Goal: Information Seeking & Learning: Learn about a topic

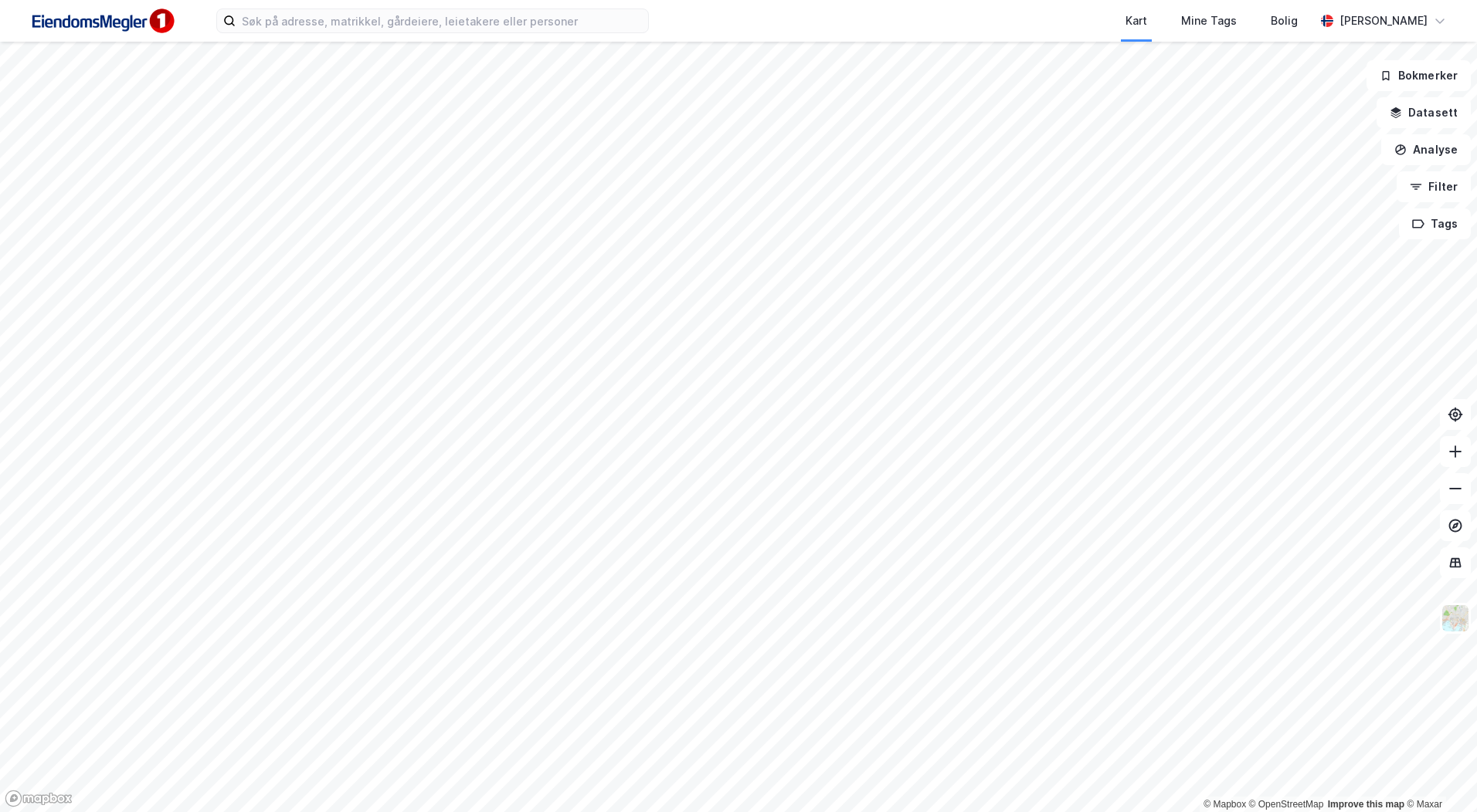
click at [557, 811] on html "Kart Mine Tags Bolig [PERSON_NAME] © Mapbox © OpenStreetMap Improve this map © …" at bounding box center [738, 406] width 1477 height 812
click at [936, 3] on div "Kart Mine Tags Bolig [PERSON_NAME] © Mapbox © OpenStreetMap Improve this map © …" at bounding box center [738, 406] width 1477 height 812
click at [878, 0] on html "Kart Mine Tags Bolig [PERSON_NAME] © Mapbox © OpenStreetMap Improve this map © …" at bounding box center [738, 406] width 1477 height 812
click at [396, 34] on div "Kart Mine Tags Bolig [PERSON_NAME]" at bounding box center [738, 21] width 1477 height 42
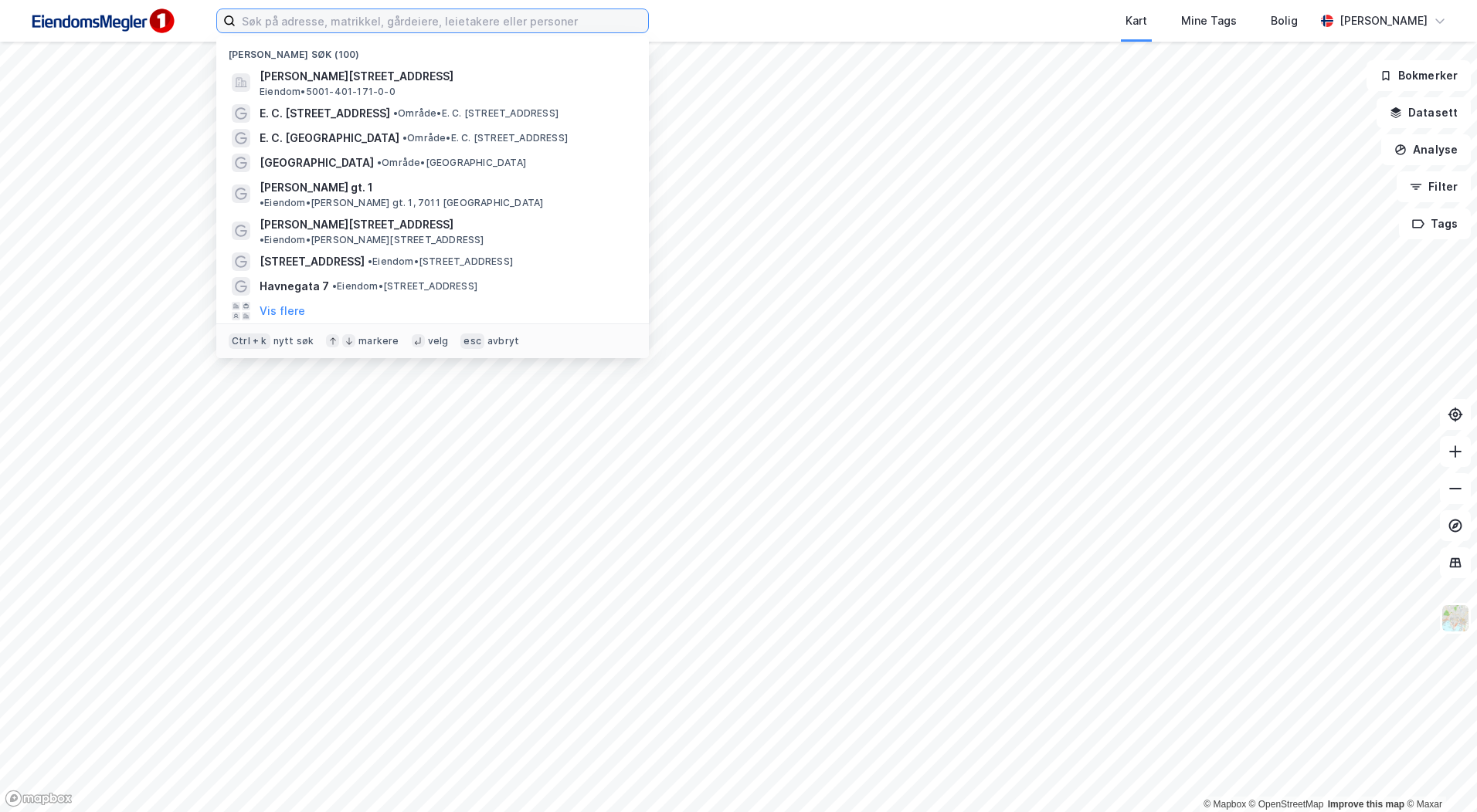
click at [403, 21] on input at bounding box center [442, 21] width 413 height 23
type input "TERMINALEN 10"
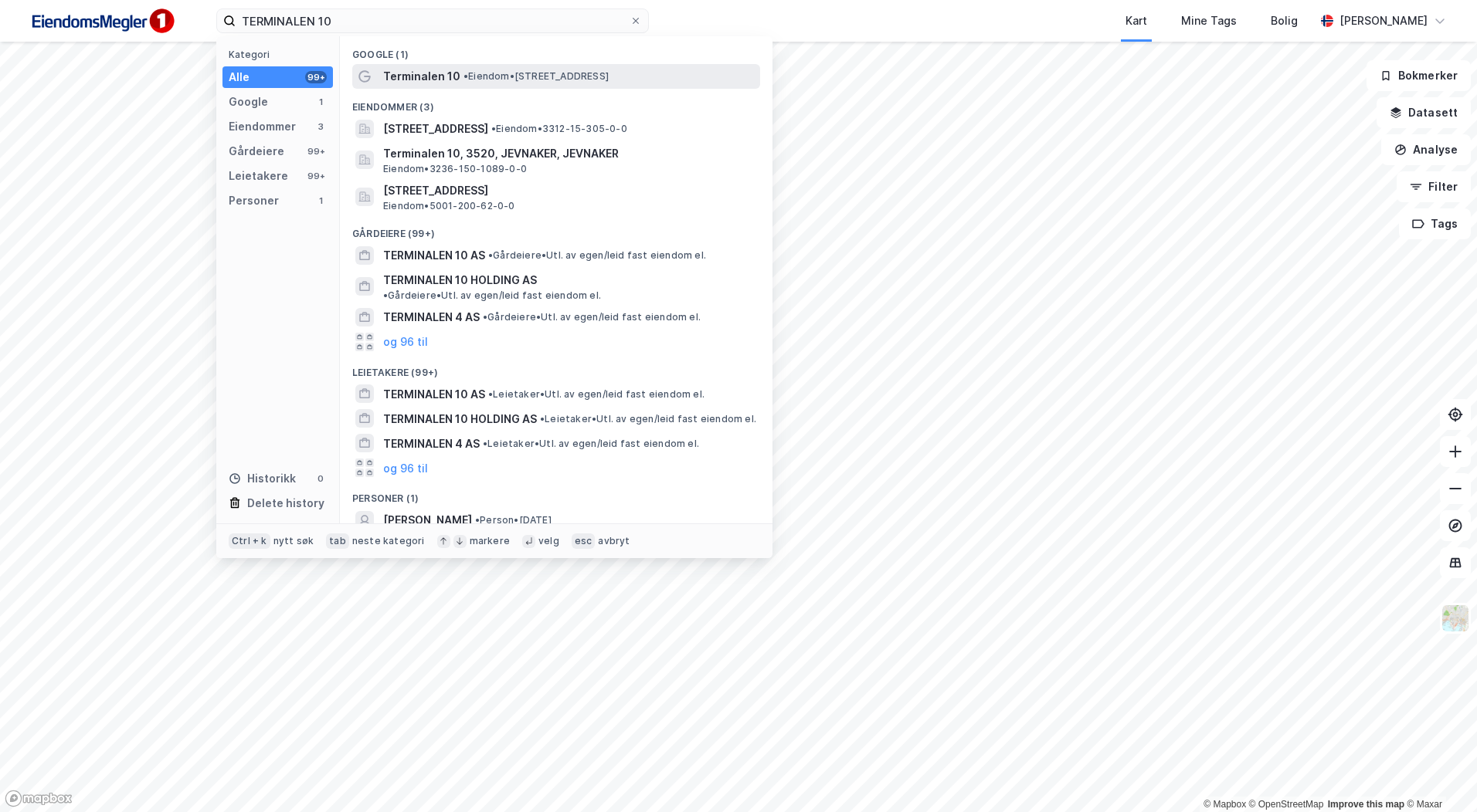
click at [455, 73] on span "Terminalen 10" at bounding box center [422, 77] width 78 height 19
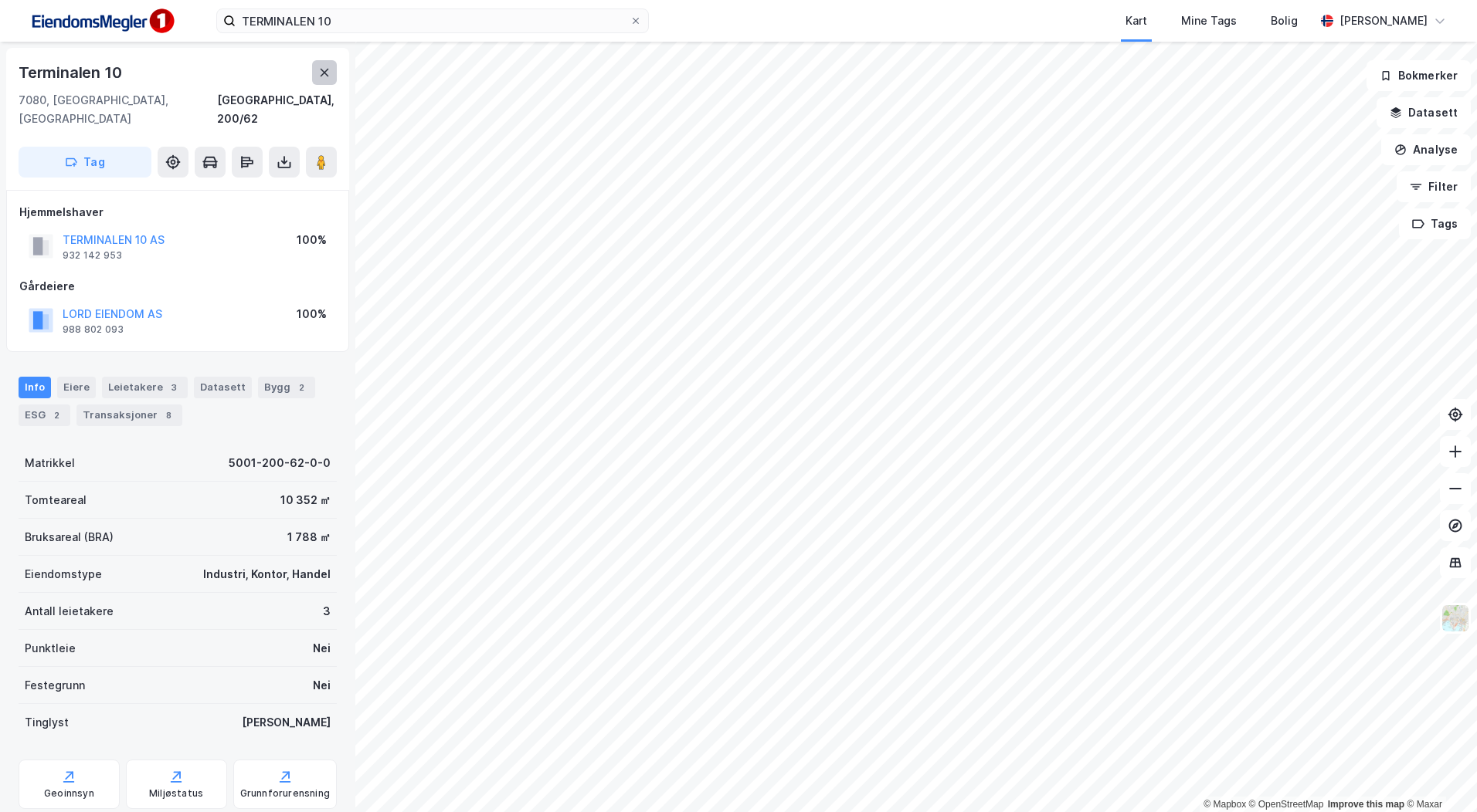
click at [330, 77] on button at bounding box center [324, 73] width 25 height 25
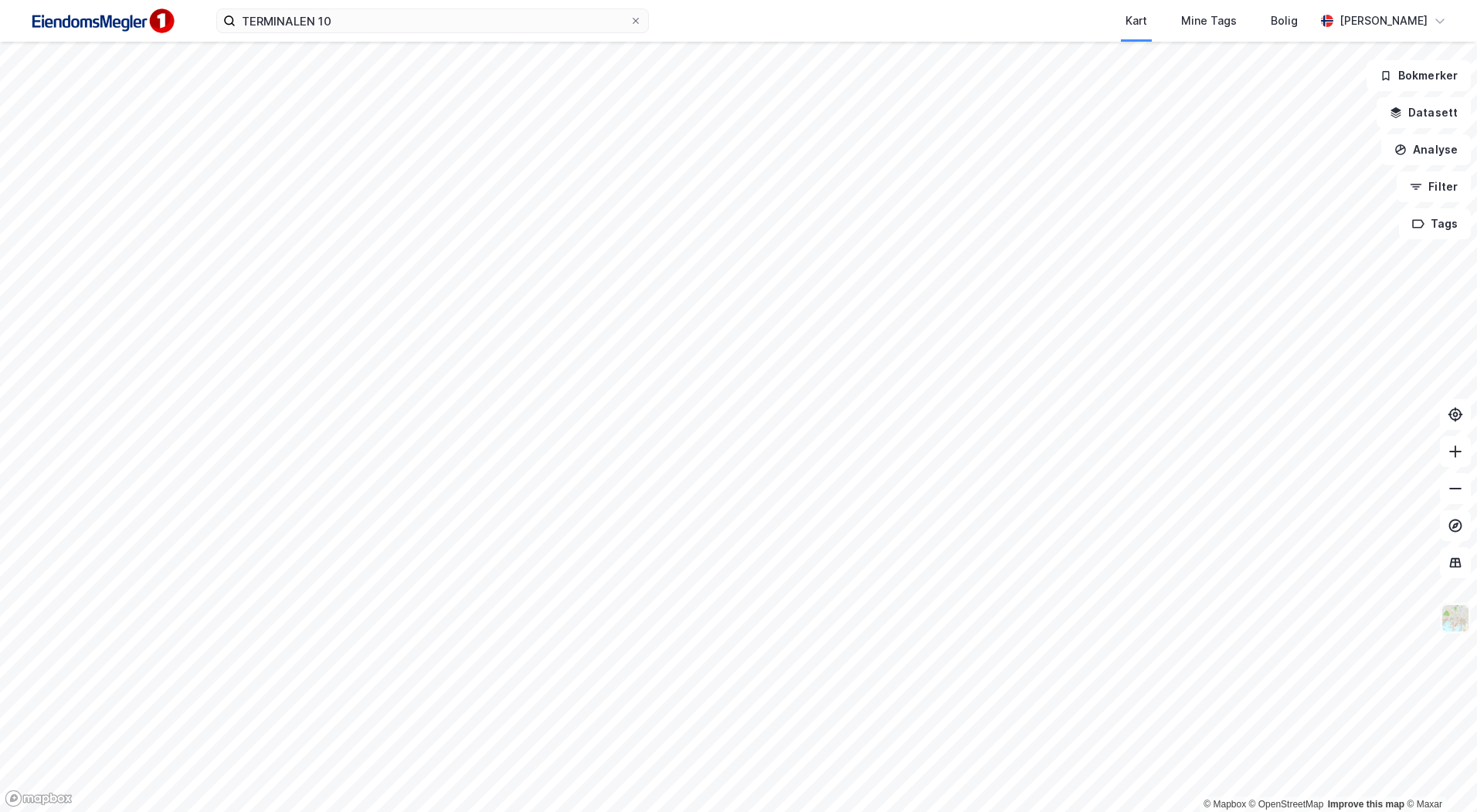
click at [1464, 628] on img at bounding box center [1455, 619] width 29 height 29
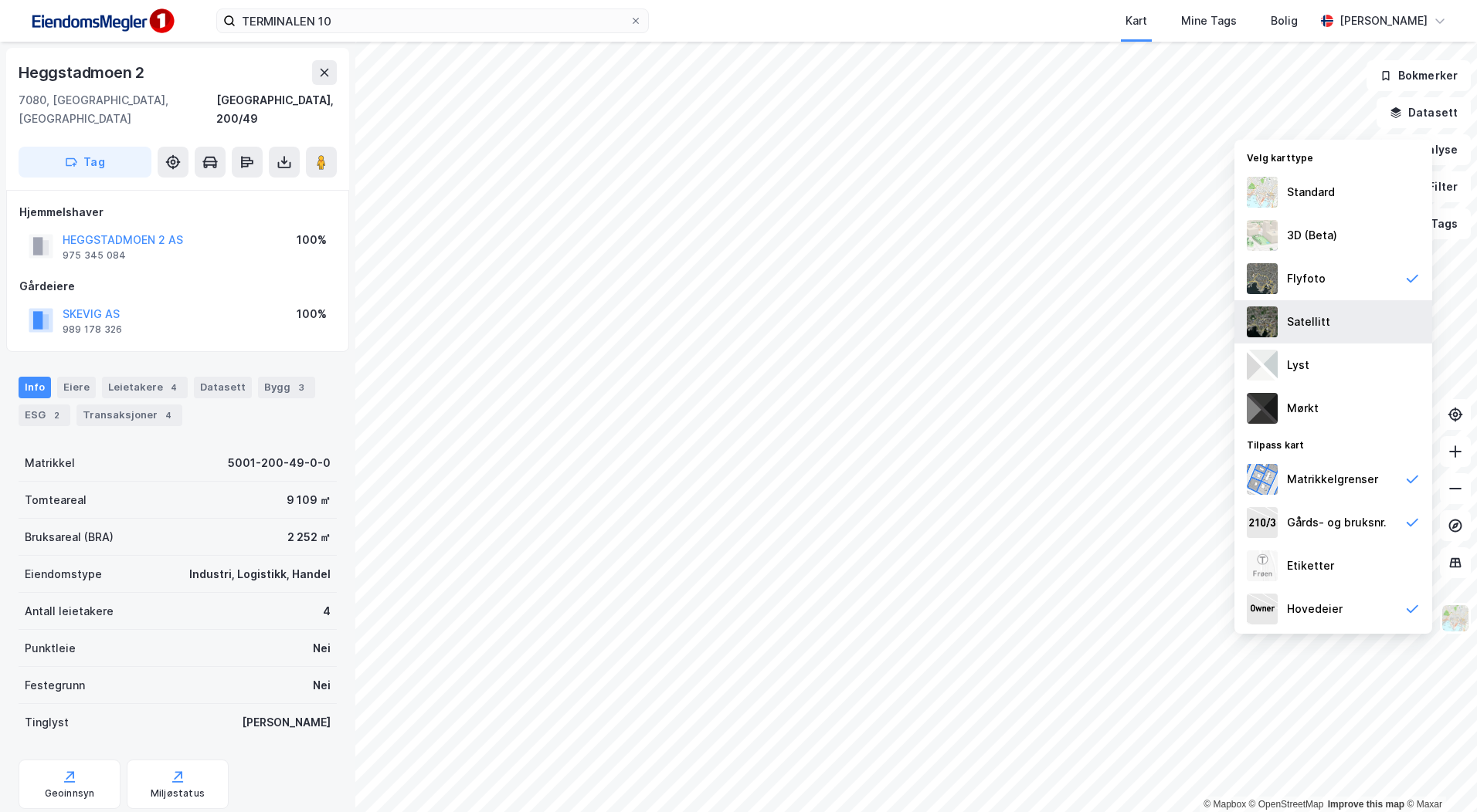
click at [1301, 319] on div "Satellitt" at bounding box center [1309, 322] width 43 height 19
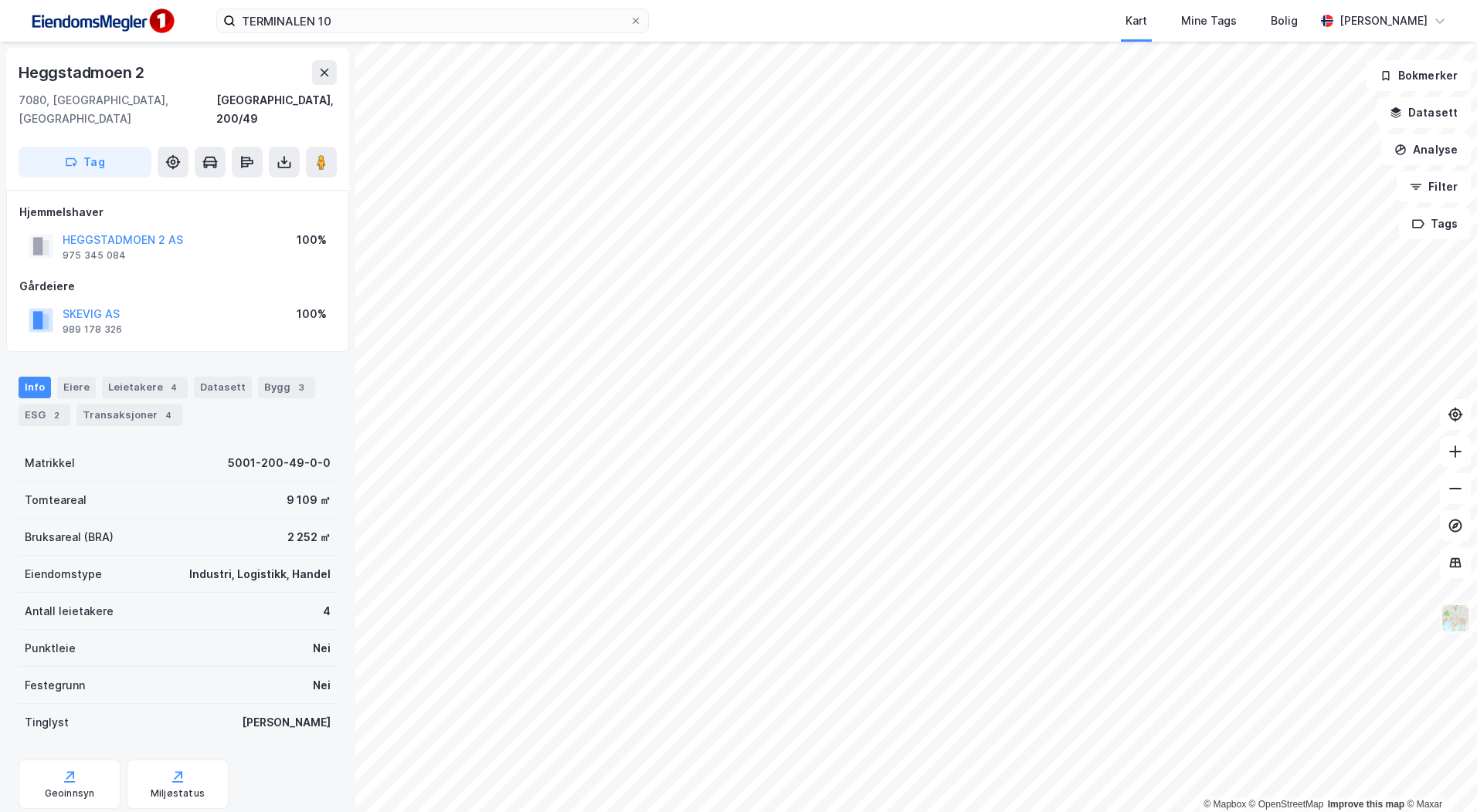
click at [1443, 612] on img at bounding box center [1455, 619] width 29 height 29
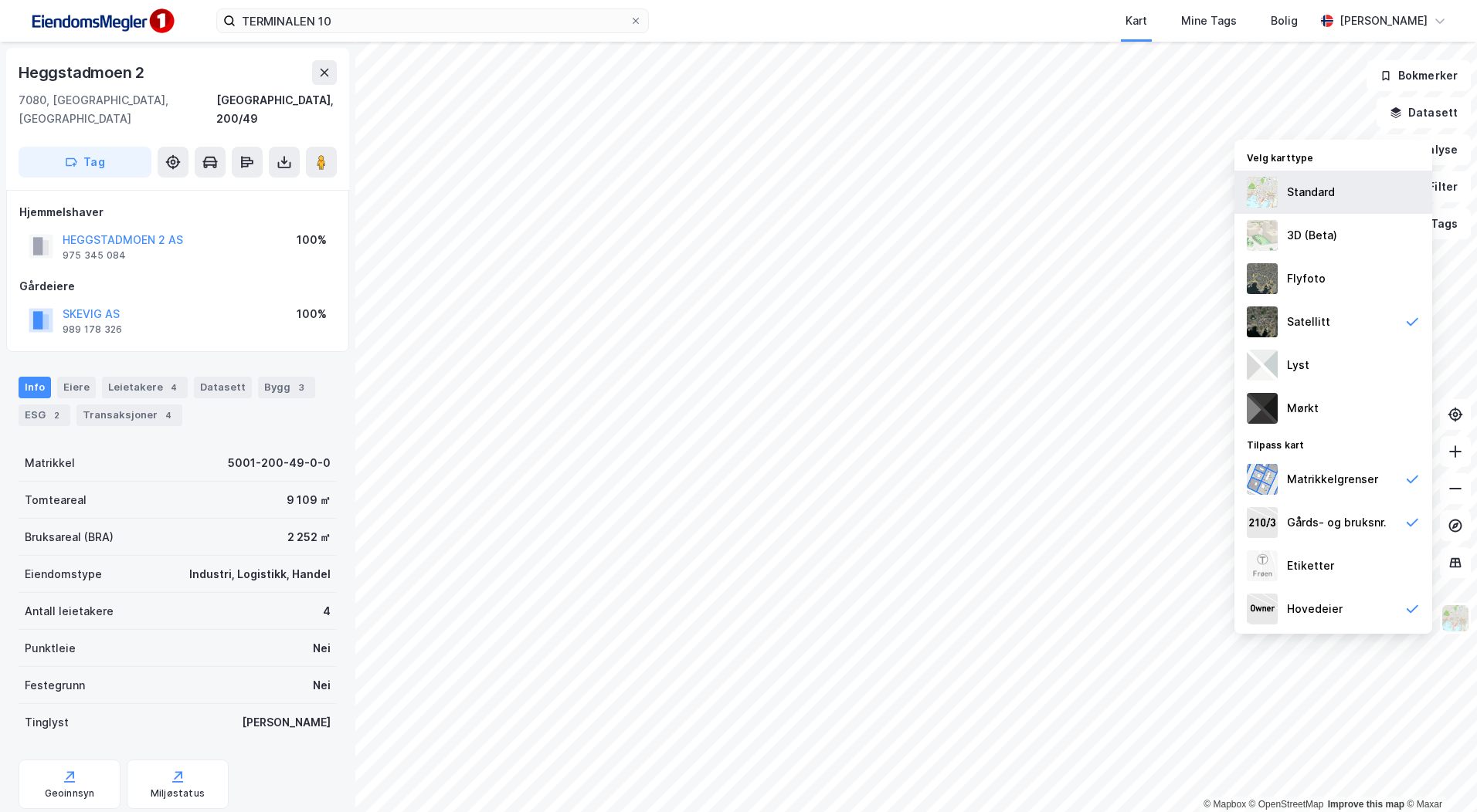
click at [1310, 197] on div "Standard" at bounding box center [1311, 192] width 48 height 19
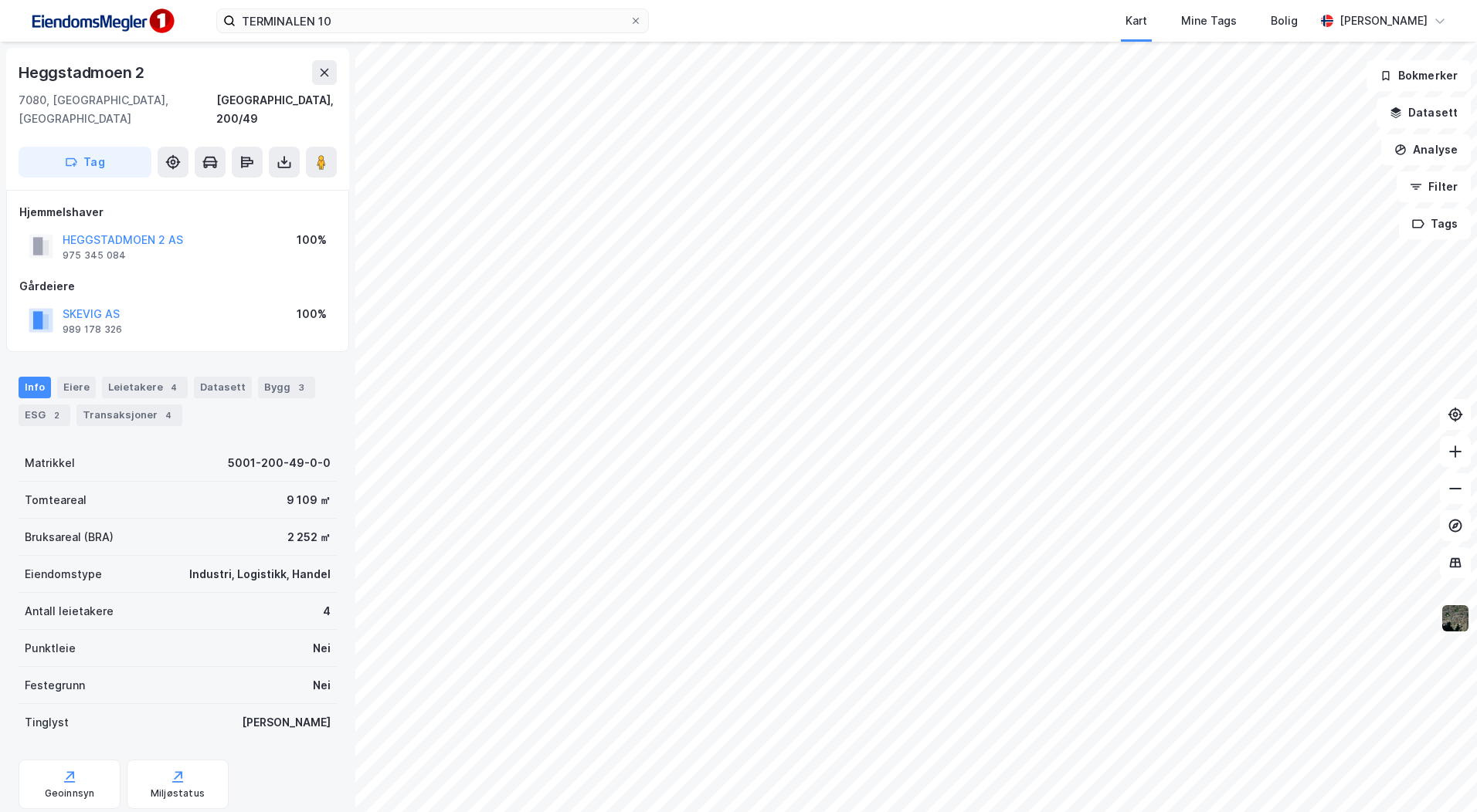
click at [1451, 621] on img at bounding box center [1455, 619] width 29 height 29
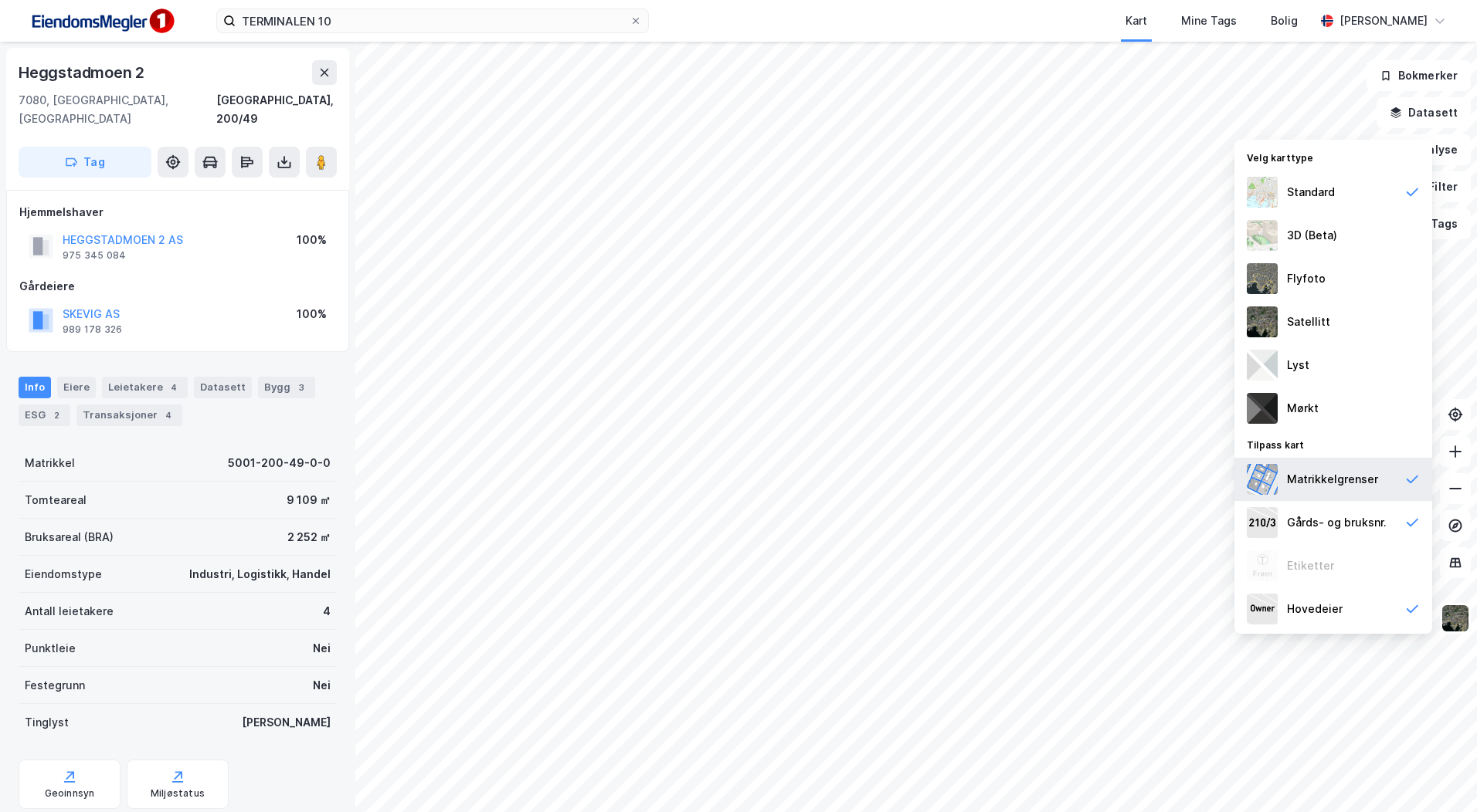
click at [1340, 485] on div "Matrikkelgrenser" at bounding box center [1332, 479] width 91 height 19
click at [1344, 512] on div "Gårds- og bruksnr." at bounding box center [1333, 523] width 198 height 43
drag, startPoint x: 1324, startPoint y: 602, endPoint x: 1314, endPoint y: 576, distance: 27.9
click at [1324, 601] on div "Hovedeier" at bounding box center [1315, 610] width 56 height 19
click at [1340, 479] on div "Matrikkelgrenser" at bounding box center [1332, 479] width 91 height 19
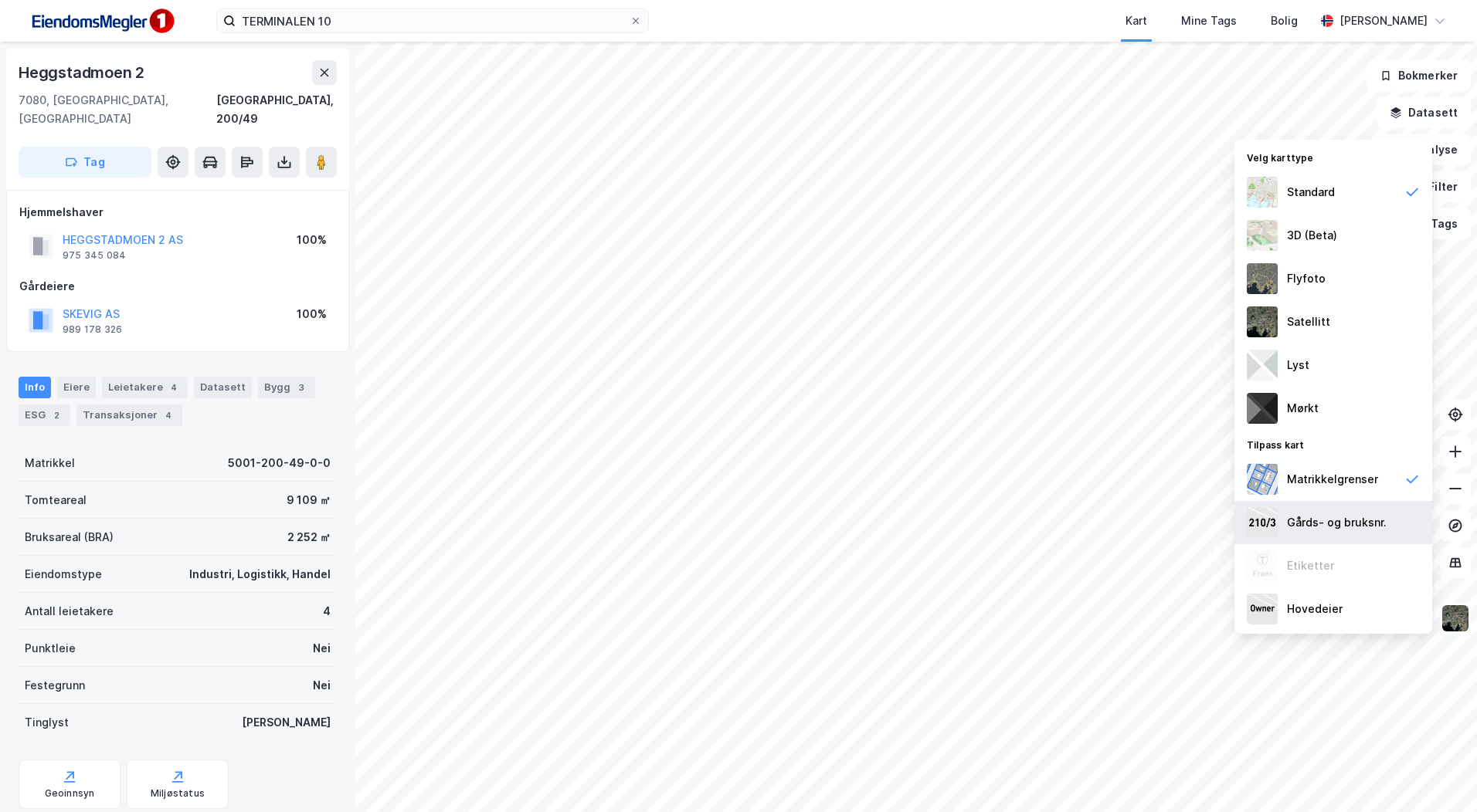
click at [1335, 523] on div "Gårds- og bruksnr." at bounding box center [1337, 523] width 99 height 19
drag, startPoint x: 1316, startPoint y: 523, endPoint x: 1307, endPoint y: 519, distance: 9.8
click at [1317, 522] on div "Gårds- og bruksnr." at bounding box center [1337, 523] width 99 height 19
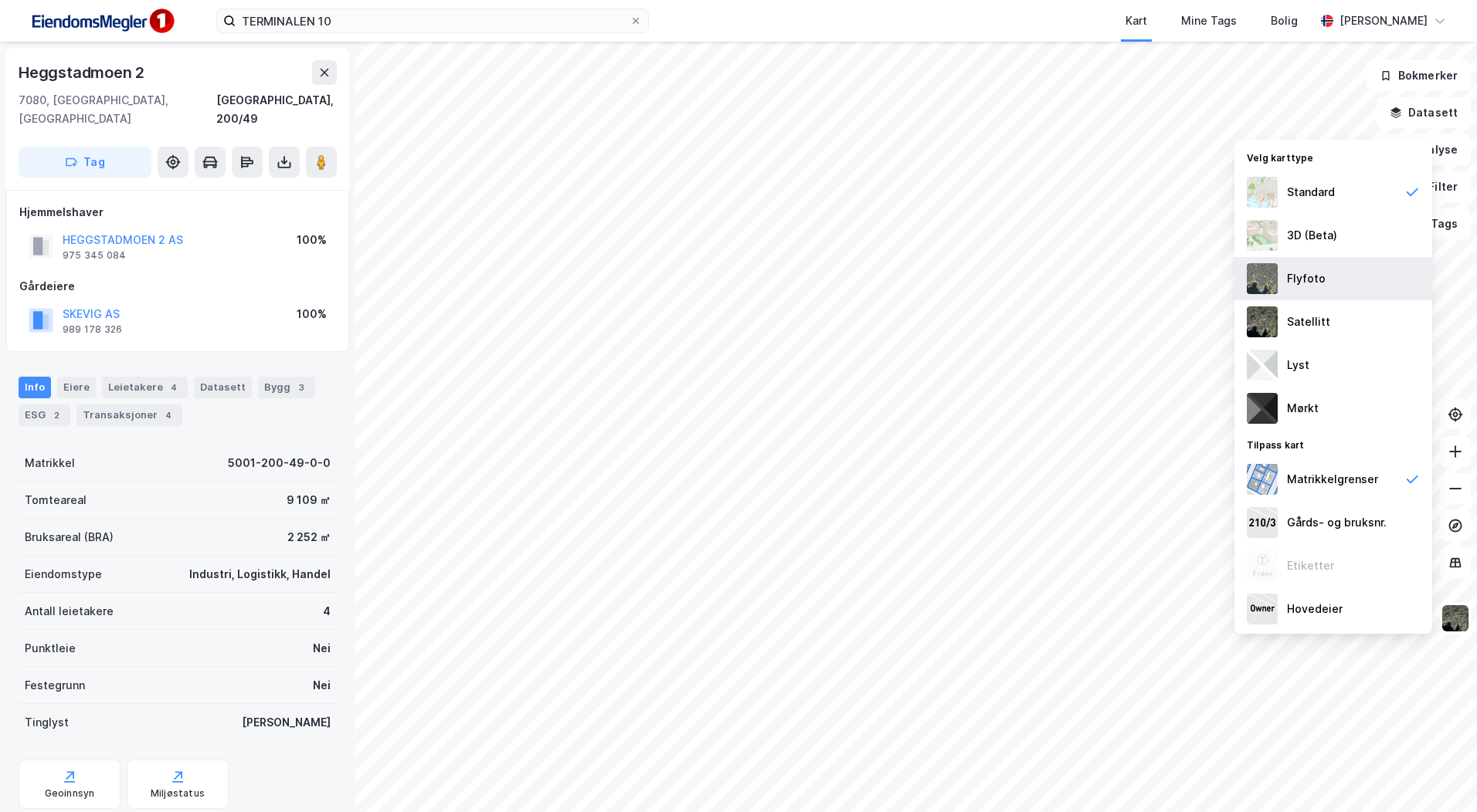
click at [1300, 285] on div "Flyfoto" at bounding box center [1306, 278] width 39 height 19
